Goal: Task Accomplishment & Management: Use online tool/utility

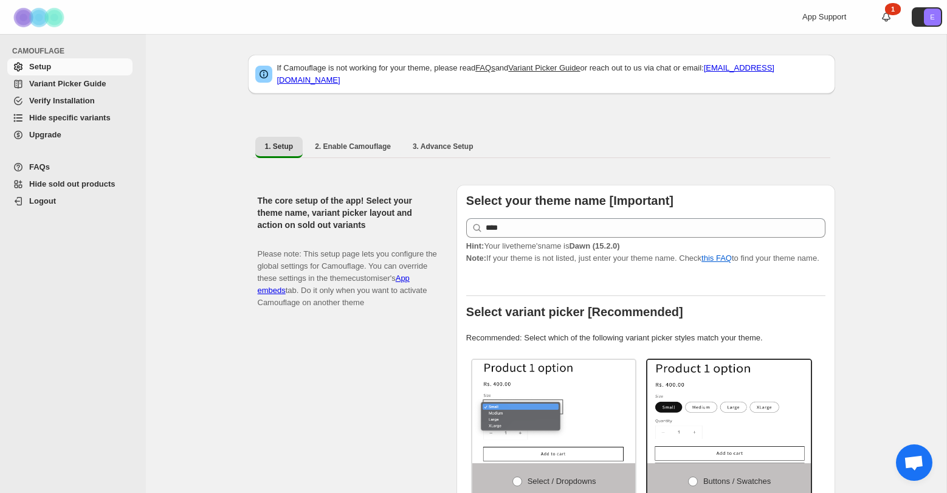
click at [56, 114] on span "Hide specific variants" at bounding box center [69, 117] width 81 height 9
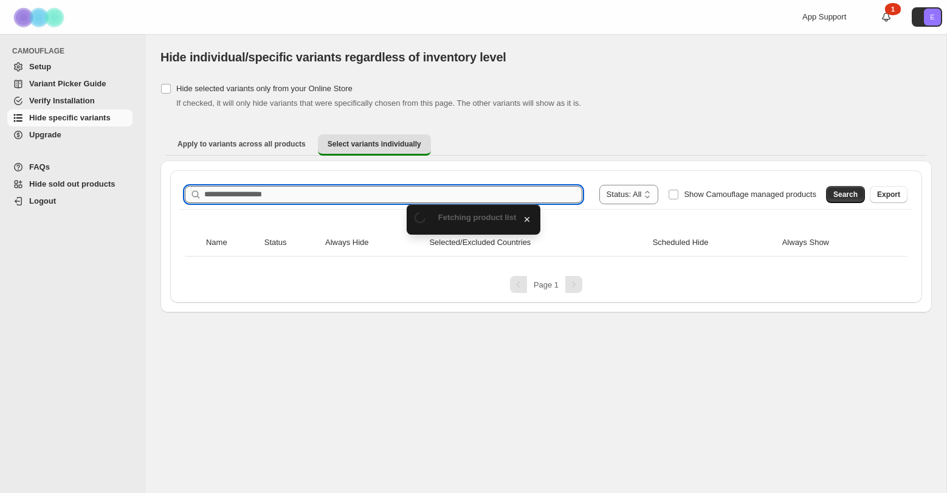
click at [386, 190] on input "Search product name" at bounding box center [393, 194] width 378 height 17
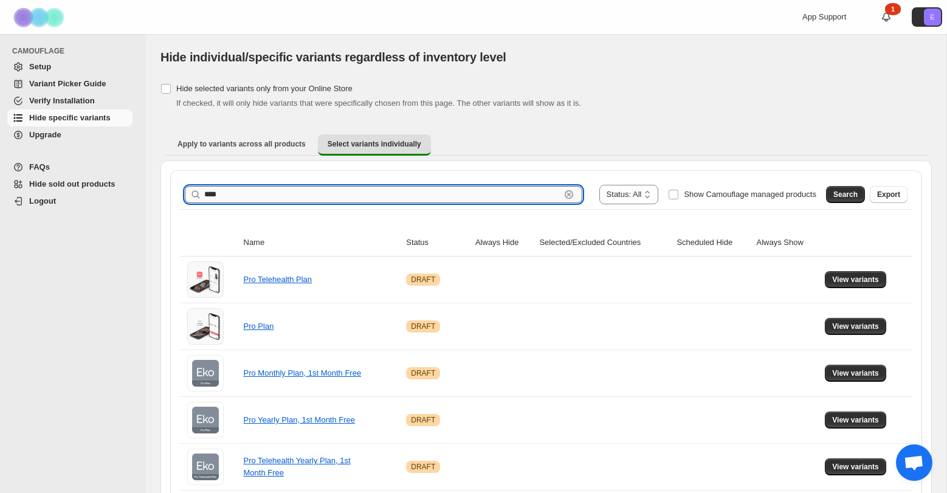
type input "****"
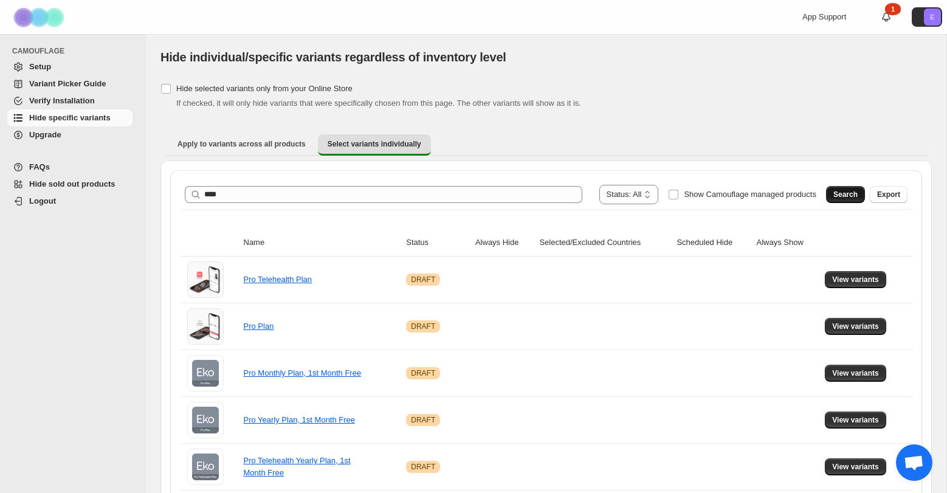
click at [851, 192] on span "Search" at bounding box center [845, 195] width 24 height 10
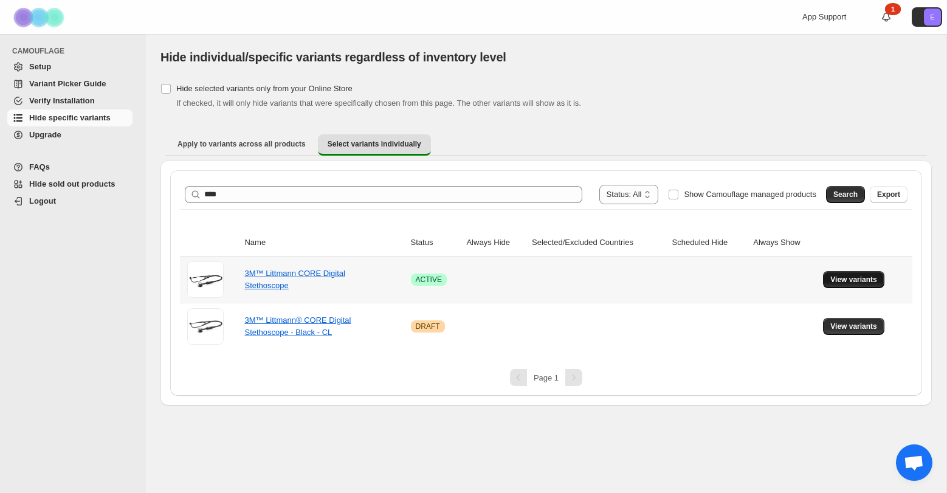
click at [849, 286] on button "View variants" at bounding box center [853, 279] width 61 height 17
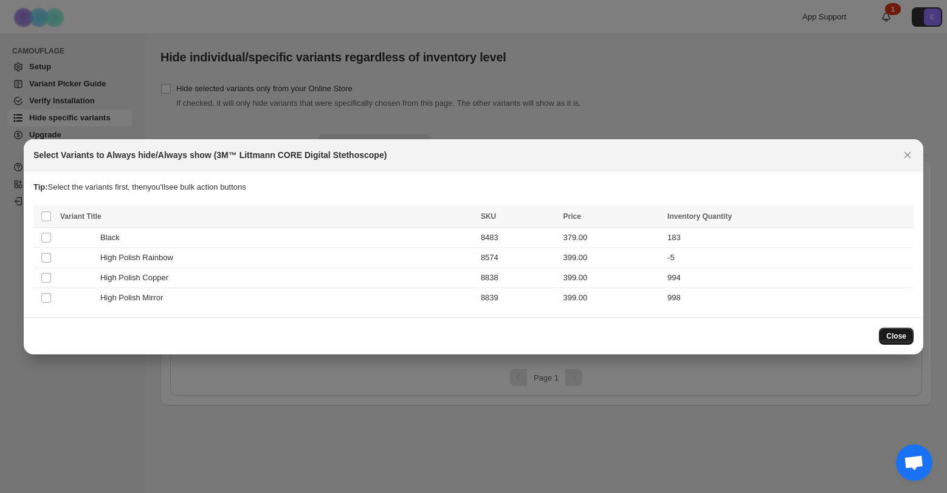
click at [889, 335] on span "Close" at bounding box center [896, 336] width 20 height 10
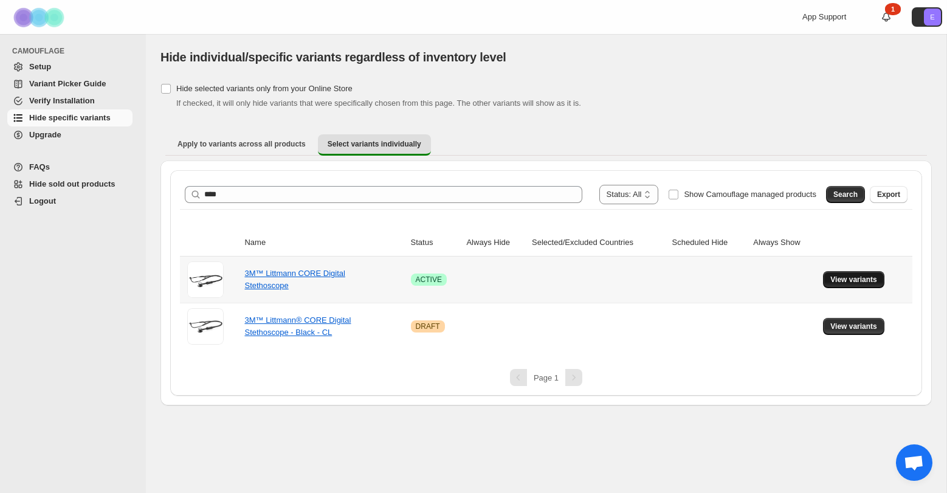
click at [855, 276] on span "View variants" at bounding box center [853, 280] width 47 height 10
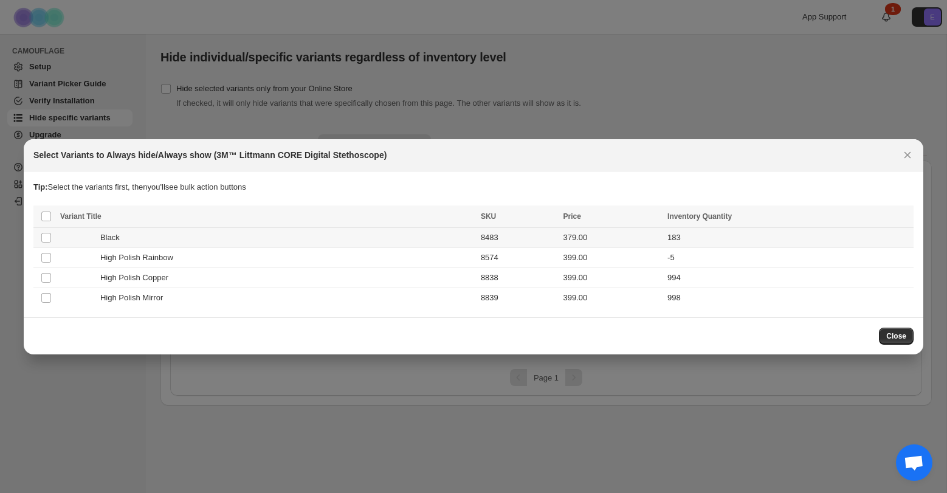
click at [189, 239] on div "Black" at bounding box center [266, 237] width 413 height 12
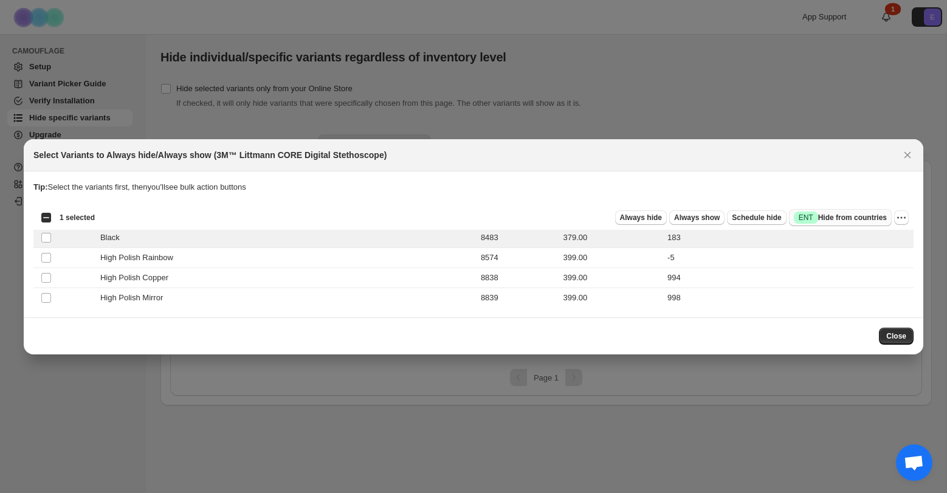
click at [849, 217] on span "Success ENT Hide from countries" at bounding box center [839, 217] width 93 height 12
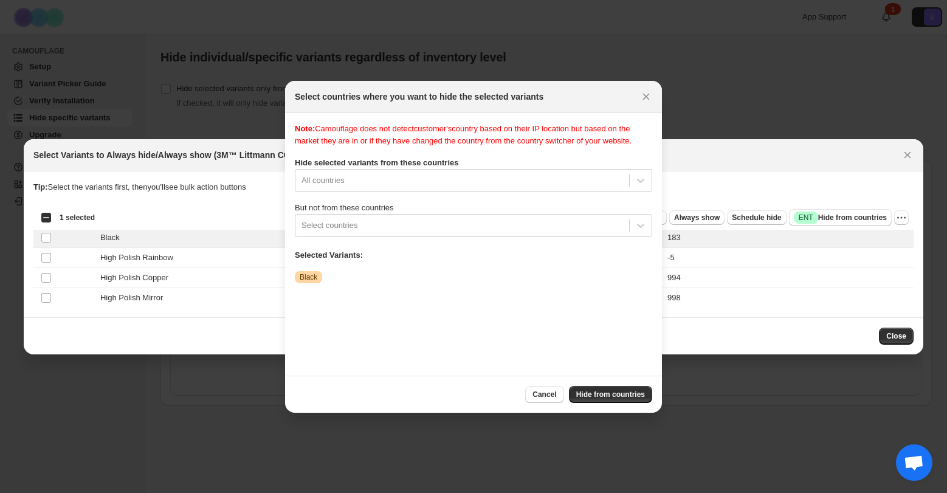
scroll to position [16, 0]
click at [494, 190] on div "Note: Camouflage does not detect customer's country based on their IP location …" at bounding box center [473, 244] width 357 height 243
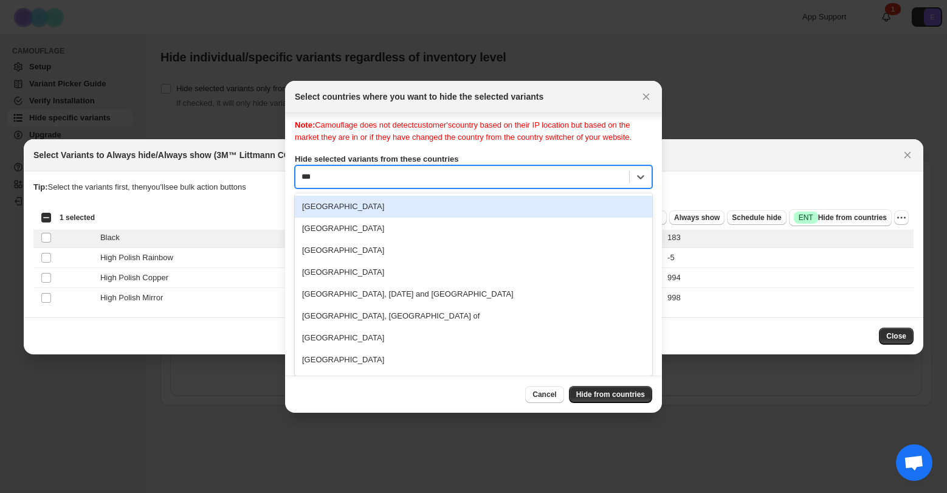
scroll to position [0, 0]
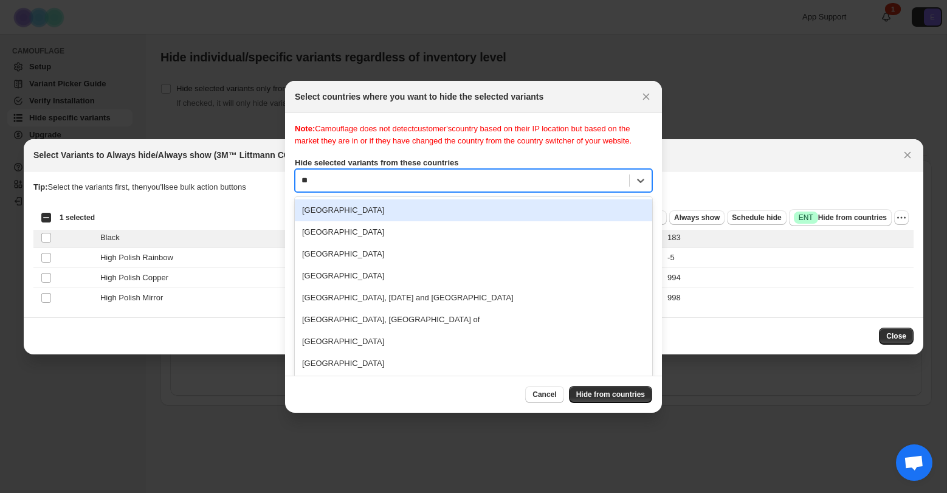
type input "*"
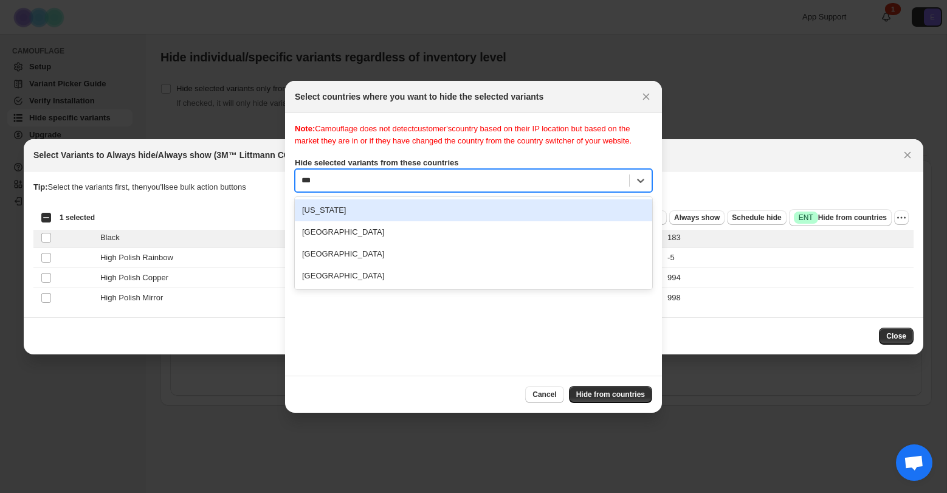
type input "****"
click at [470, 221] on div "Canada" at bounding box center [473, 210] width 357 height 22
